Goal: Answer question/provide support

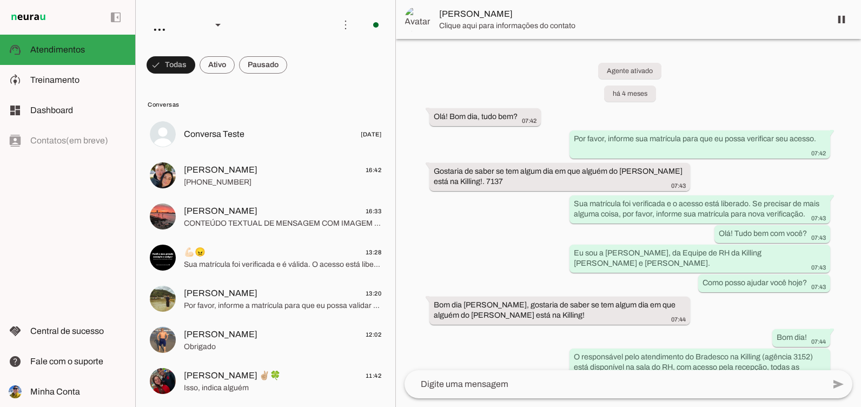
scroll to position [3120, 0]
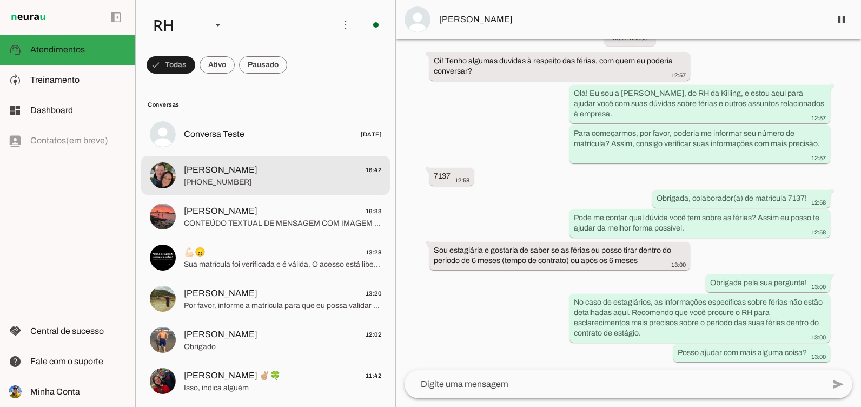
click at [231, 161] on md-item "[PERSON_NAME] 16:42 [PHONE_NUMBER]" at bounding box center [265, 175] width 249 height 39
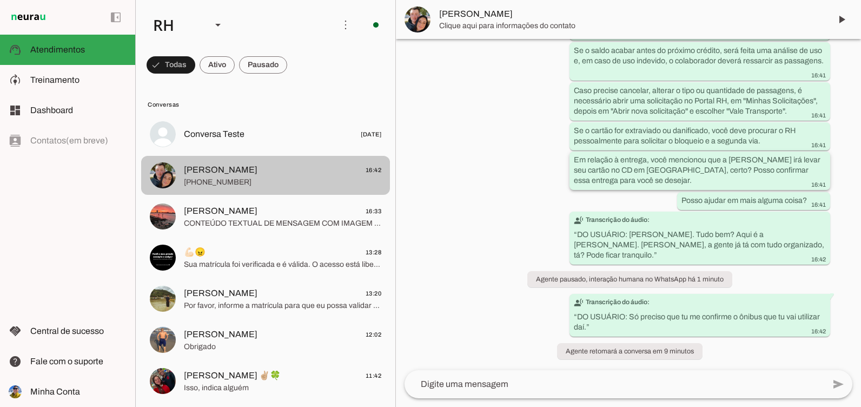
scroll to position [521, 0]
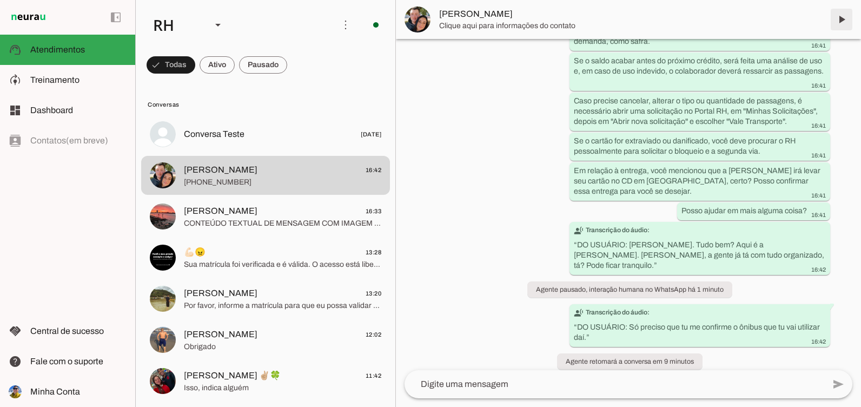
click at [842, 20] on span at bounding box center [842, 19] width 26 height 26
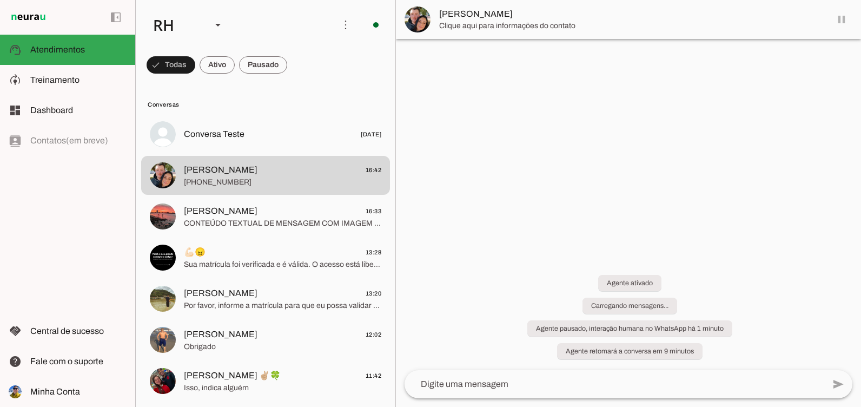
scroll to position [0, 0]
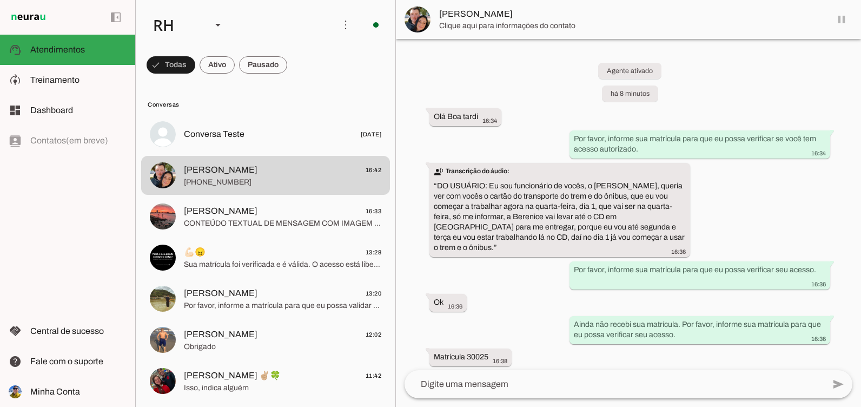
click at [842, 20] on md-item "[PERSON_NAME]" at bounding box center [628, 19] width 465 height 39
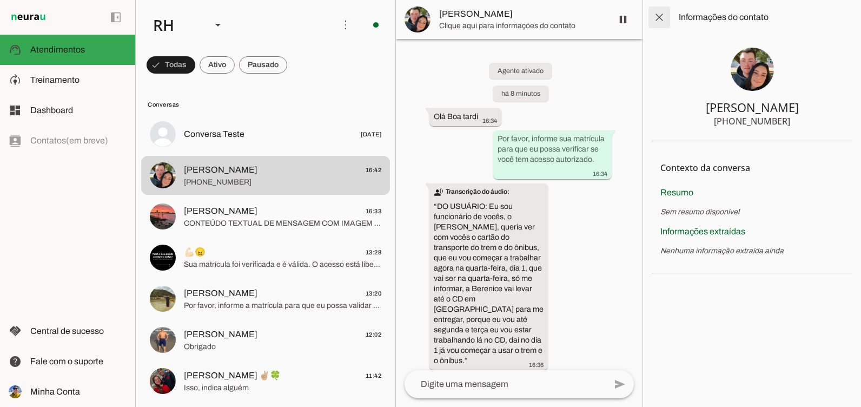
click at [664, 15] on span at bounding box center [659, 17] width 26 height 26
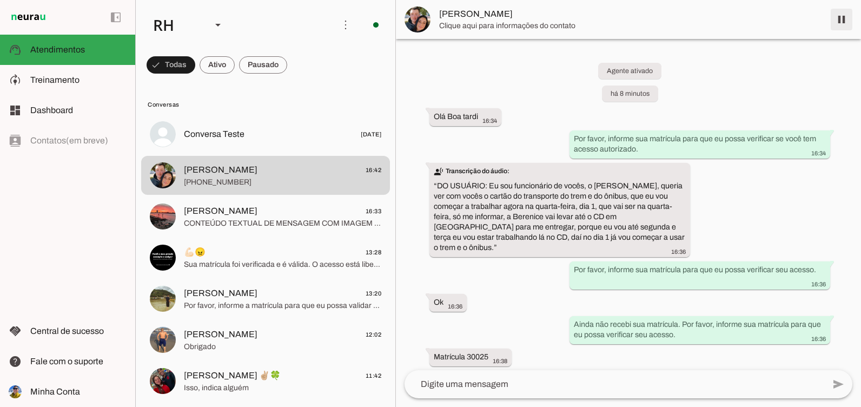
click at [843, 19] on span at bounding box center [842, 19] width 26 height 26
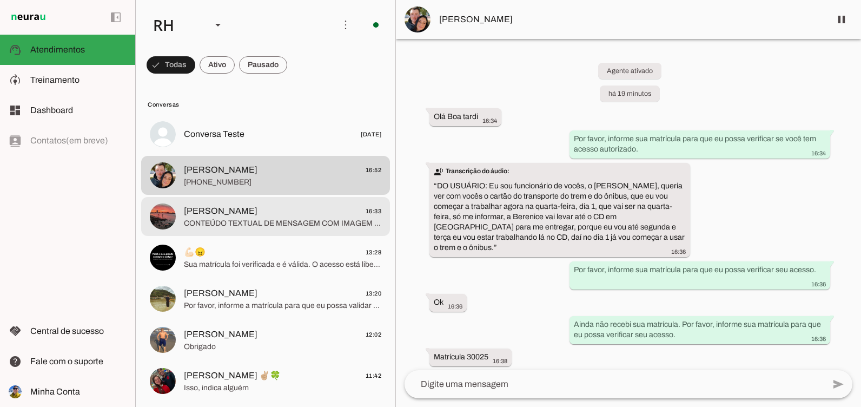
click at [260, 220] on span "CONTEÚDO TEXTUAL DE MENSAGEM COM IMAGEM (URL [URL][DOMAIN_NAME]) :" at bounding box center [282, 223] width 197 height 11
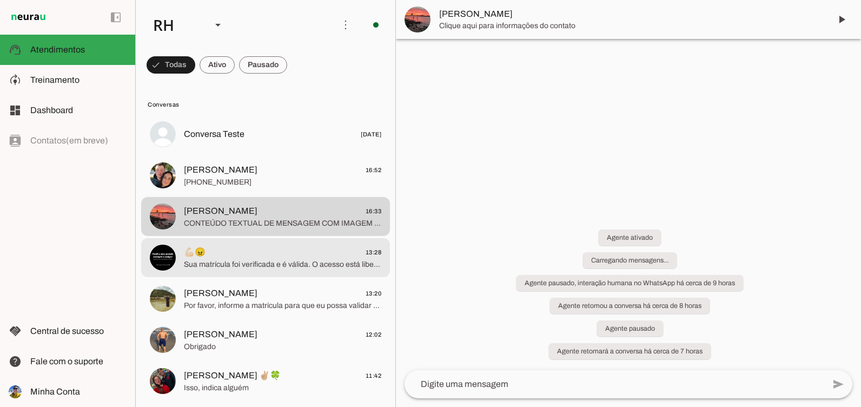
scroll to position [751, 0]
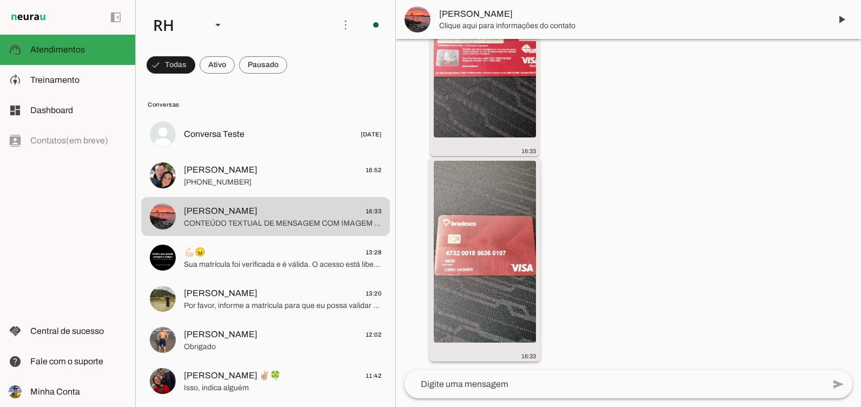
click at [451, 312] on img at bounding box center [485, 252] width 102 height 182
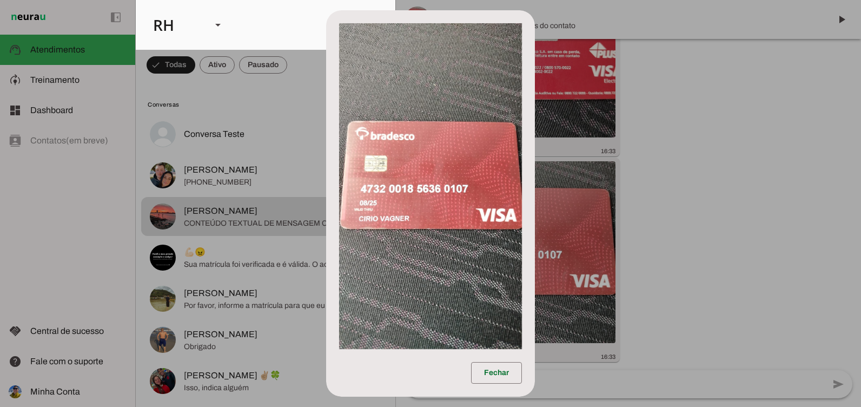
click at [535, 280] on dialog "Fechar" at bounding box center [430, 203] width 209 height 386
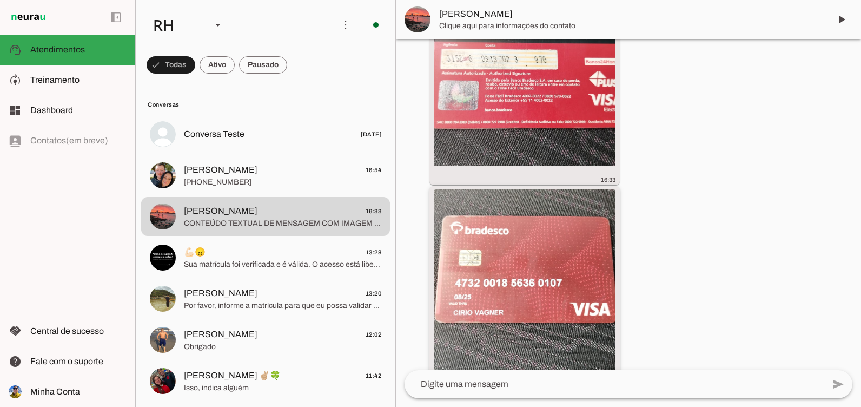
scroll to position [697, 0]
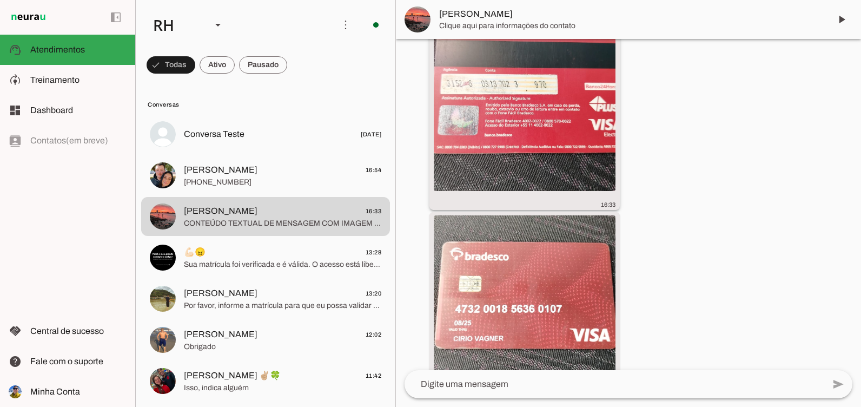
click at [488, 127] on img at bounding box center [525, 100] width 182 height 182
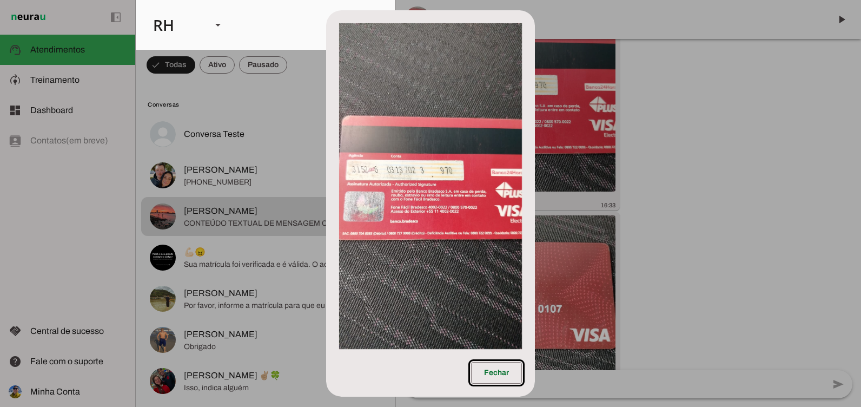
click at [535, 260] on dialog "Fechar" at bounding box center [430, 203] width 209 height 386
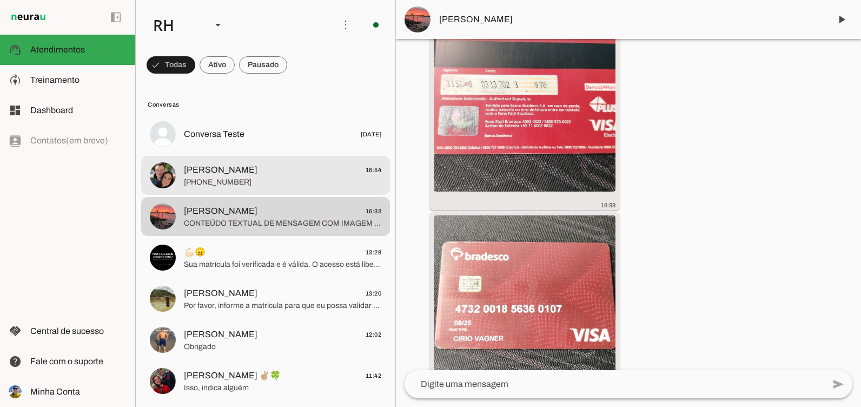
drag, startPoint x: 222, startPoint y: 192, endPoint x: 333, endPoint y: 394, distance: 230.9
click at [222, 191] on md-item "[PERSON_NAME] 16:54 [PHONE_NUMBER]" at bounding box center [265, 175] width 249 height 39
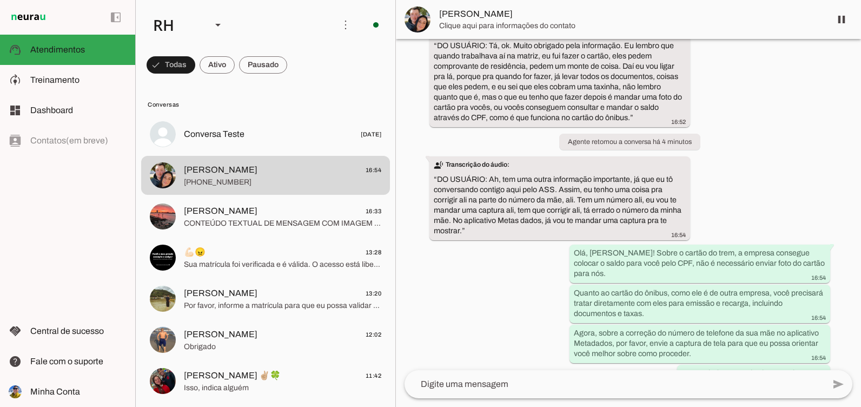
scroll to position [1569, 0]
click at [847, 21] on span at bounding box center [842, 19] width 26 height 26
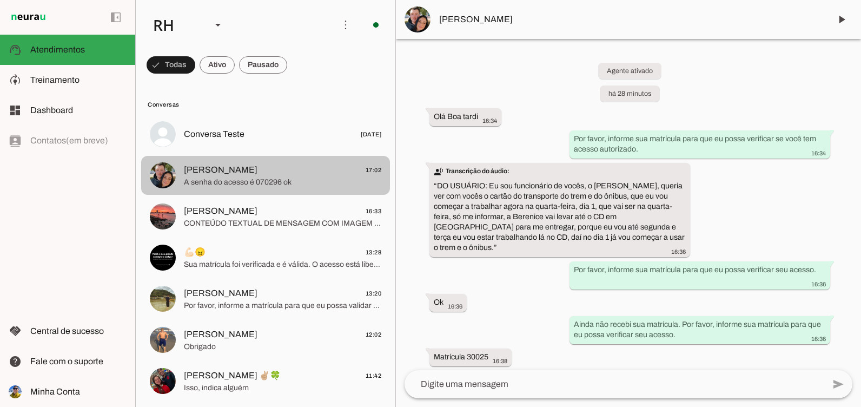
click at [261, 162] on div at bounding box center [282, 175] width 197 height 27
